Goal: Task Accomplishment & Management: Use online tool/utility

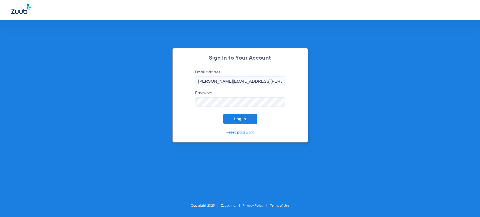
click at [236, 121] on button "Log In" at bounding box center [240, 119] width 34 height 10
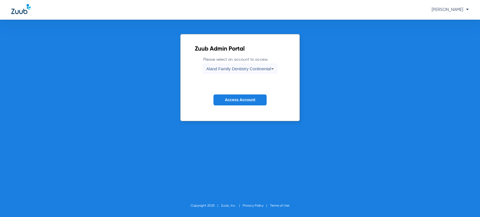
click at [238, 66] on span "Aland Family Dentistry Continental" at bounding box center [238, 68] width 65 height 5
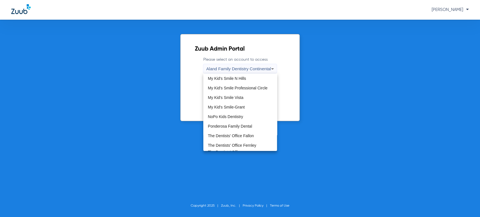
scroll to position [156, 0]
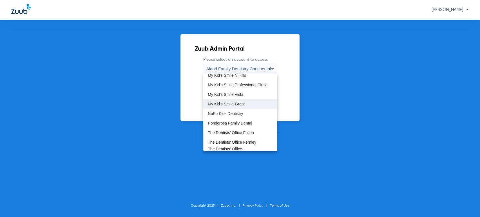
click at [251, 101] on mat-option "My Kid's Smile-Grant" at bounding box center [240, 104] width 74 height 10
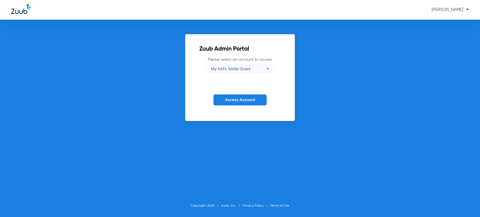
click at [247, 102] on button "Access Account" at bounding box center [239, 99] width 53 height 11
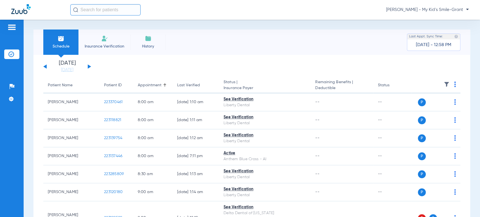
click at [89, 65] on div "[DATE] [DATE] [DATE] [DATE] [DATE] [DATE] [DATE] [DATE] [DATE] [DATE] [DATE] [D…" at bounding box center [67, 66] width 48 height 12
click at [89, 67] on button at bounding box center [89, 66] width 3 height 4
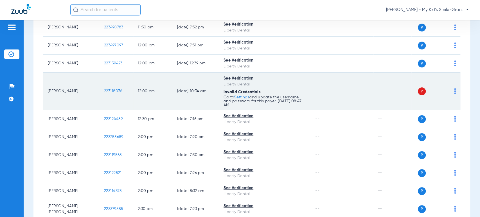
scroll to position [250, 0]
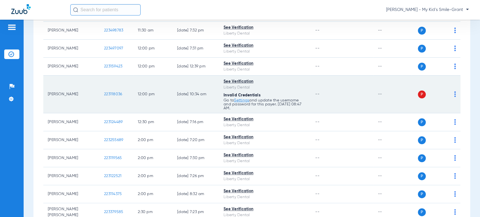
click at [452, 94] on td "P S" at bounding box center [435, 95] width 49 height 38
click at [454, 96] on img at bounding box center [455, 94] width 2 height 6
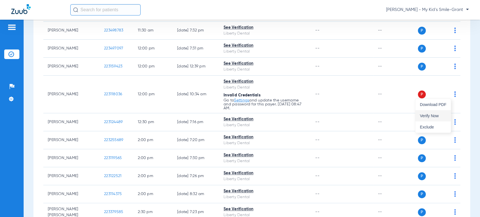
click at [430, 114] on span "Verify Now" at bounding box center [433, 116] width 26 height 4
